Goal: Transaction & Acquisition: Purchase product/service

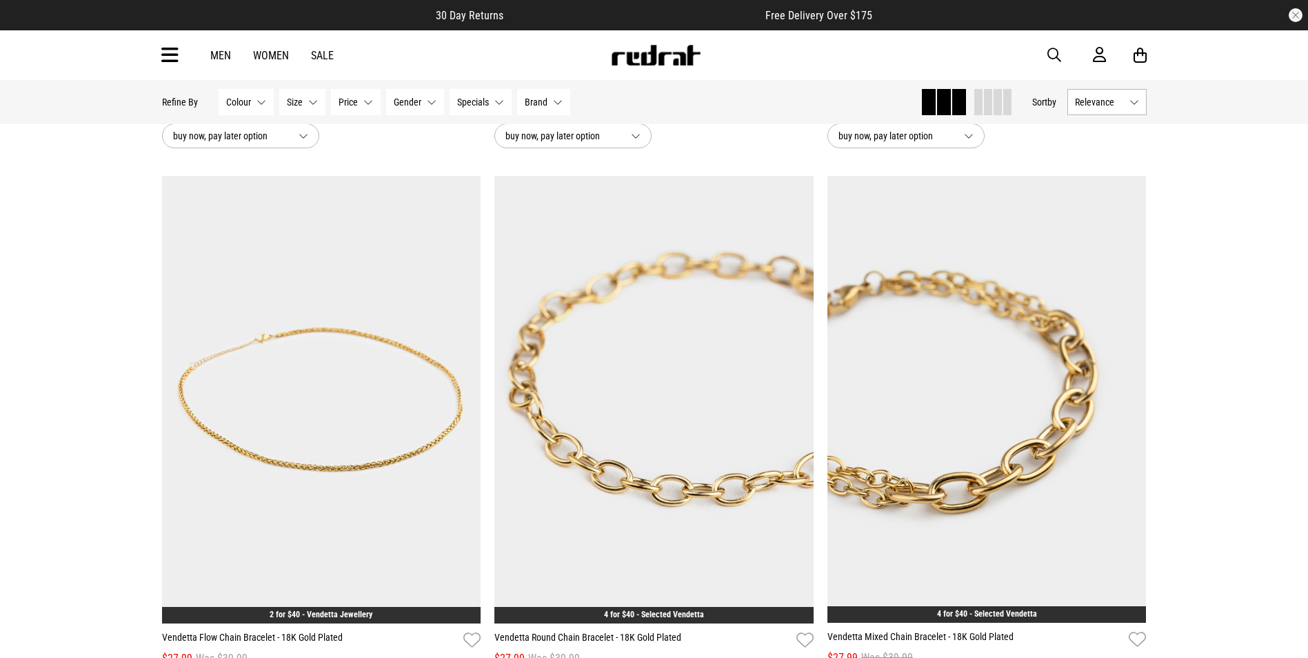
click at [170, 54] on icon at bounding box center [169, 55] width 17 height 23
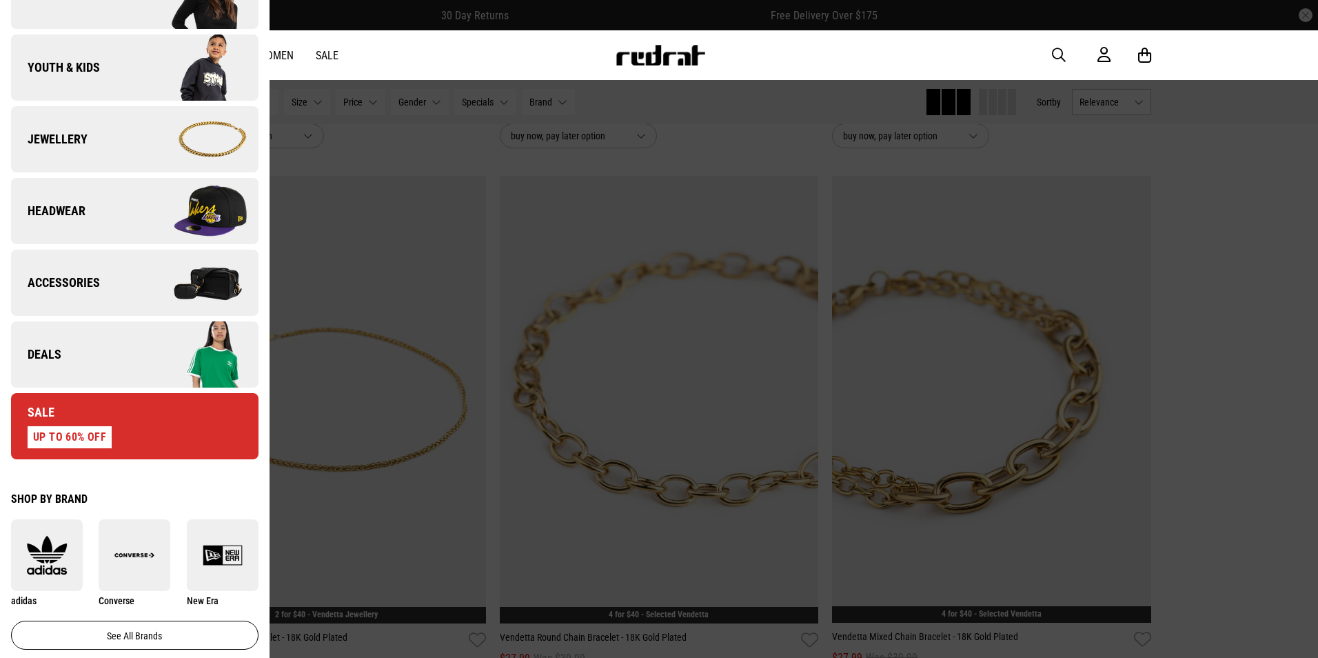
scroll to position [345, 0]
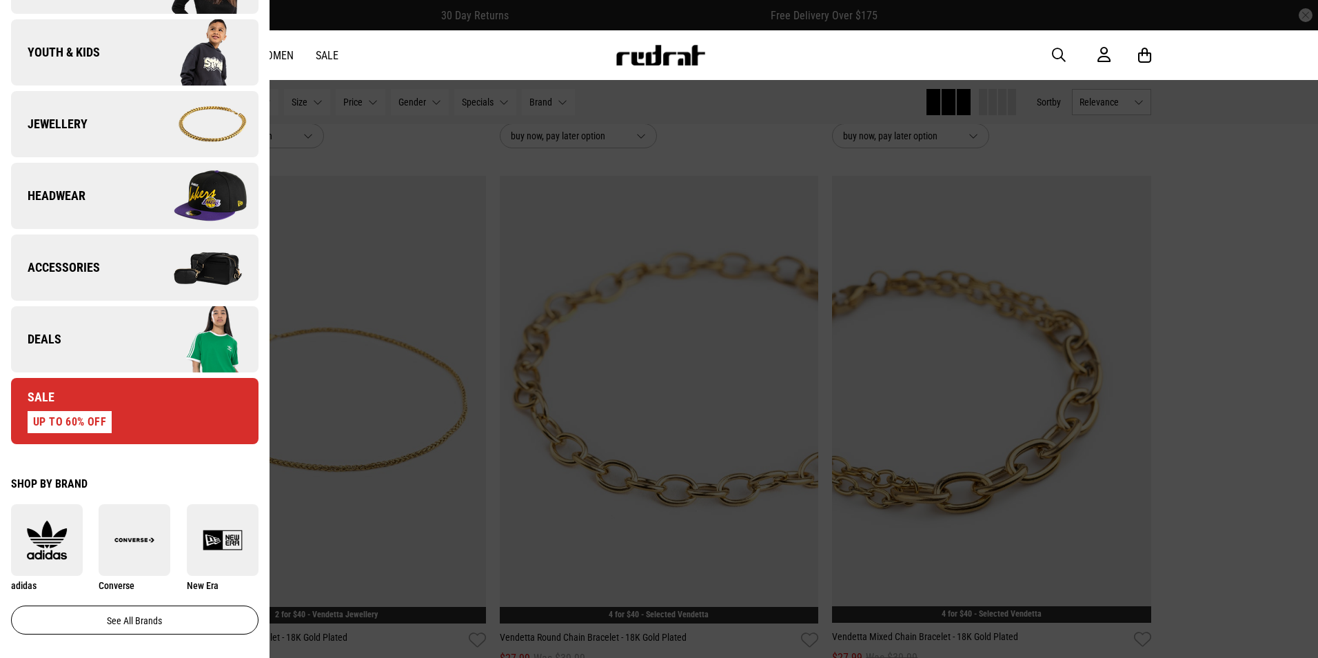
click at [112, 325] on link "Deals" at bounding box center [134, 339] width 247 height 66
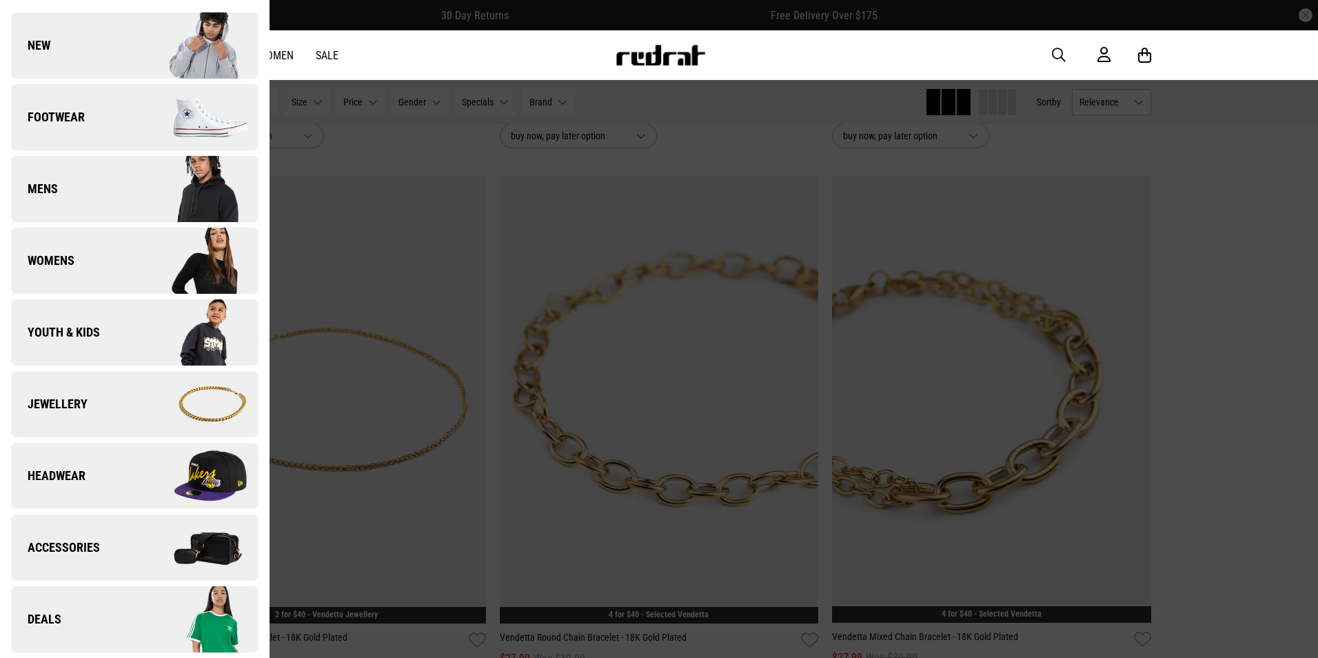
scroll to position [0, 0]
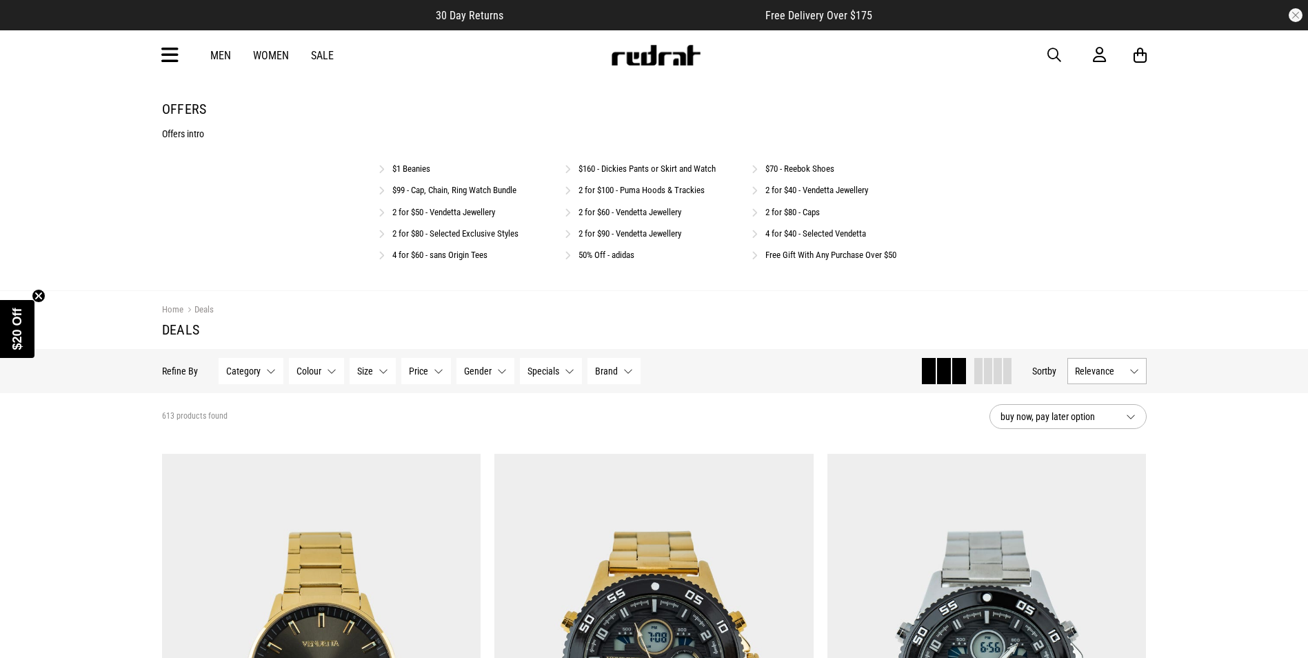
click at [454, 234] on link "2 for $80 - Selected Exclusive Styles" at bounding box center [455, 233] width 126 height 10
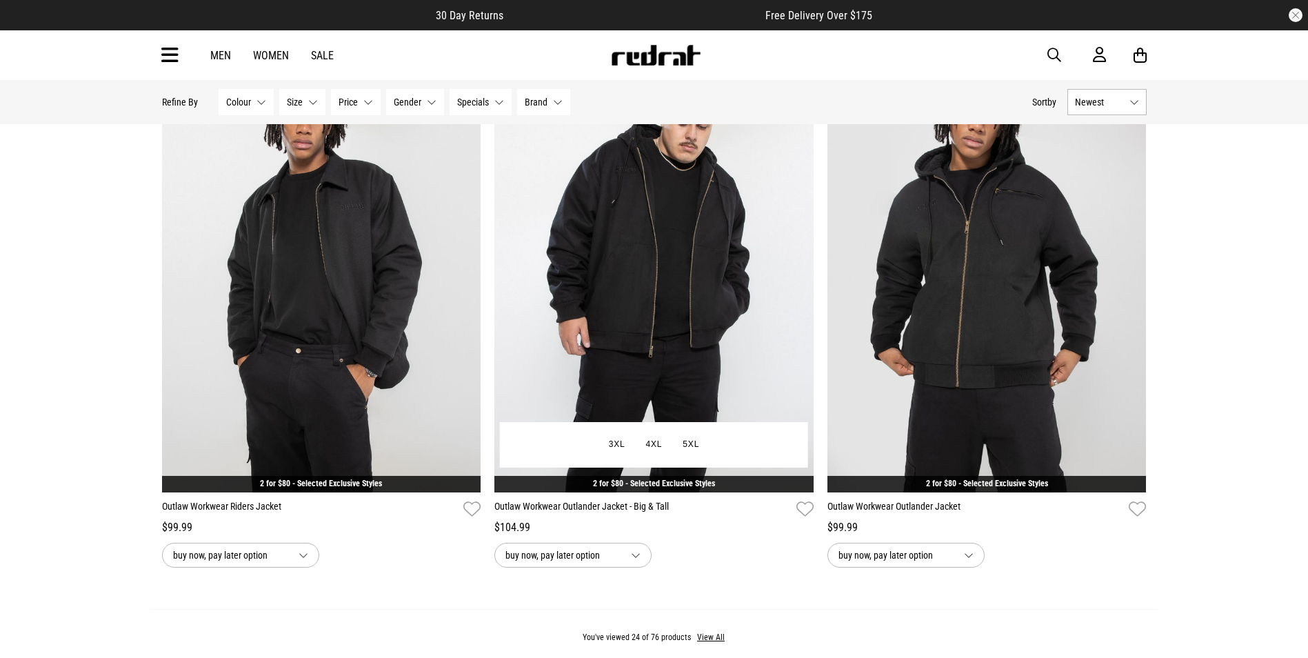
scroll to position [3998, 0]
